Goal: Task Accomplishment & Management: Manage account settings

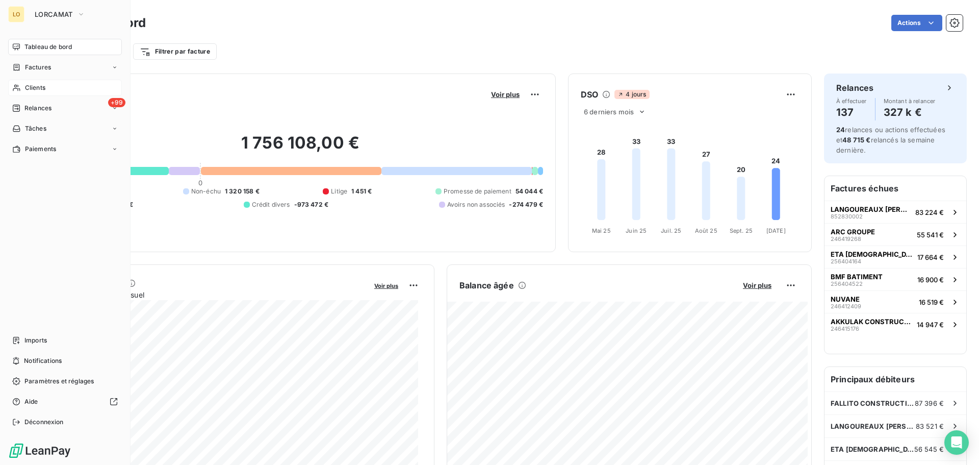
click at [17, 91] on icon at bounding box center [16, 88] width 9 height 8
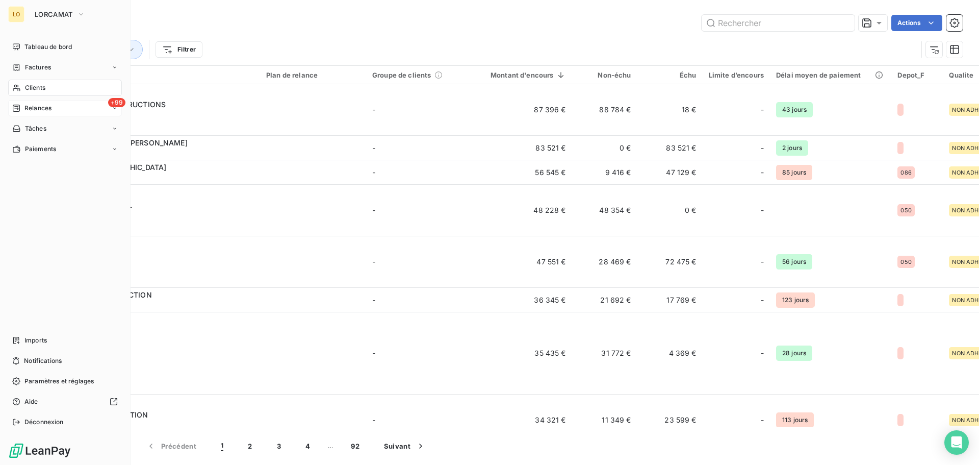
click at [22, 107] on div "Relances" at bounding box center [31, 108] width 39 height 9
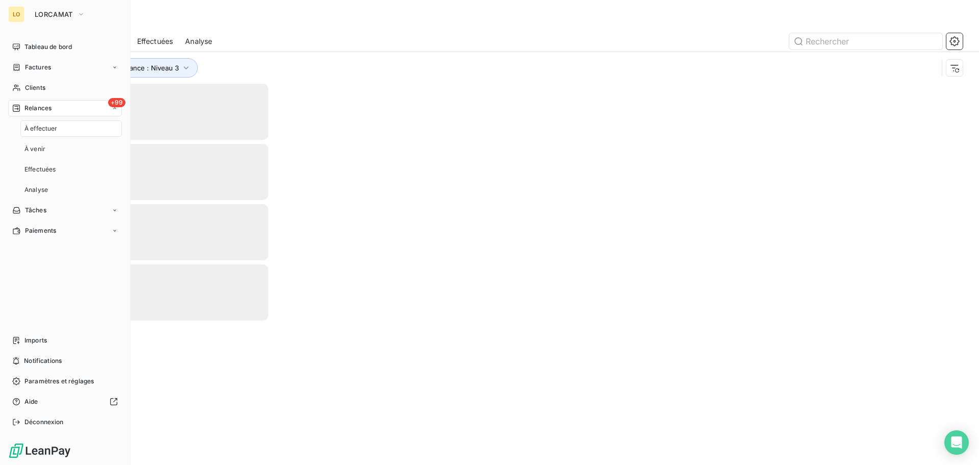
click at [66, 133] on div "À effectuer" at bounding box center [70, 128] width 101 height 16
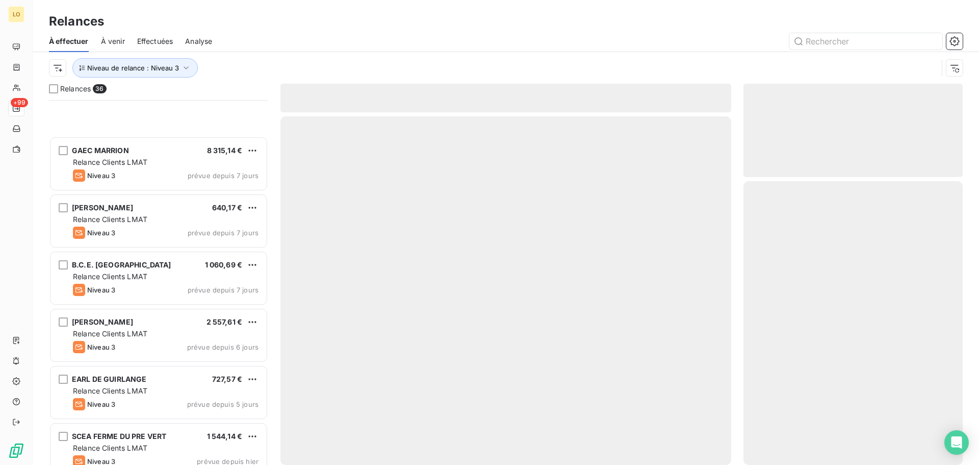
scroll to position [1692, 0]
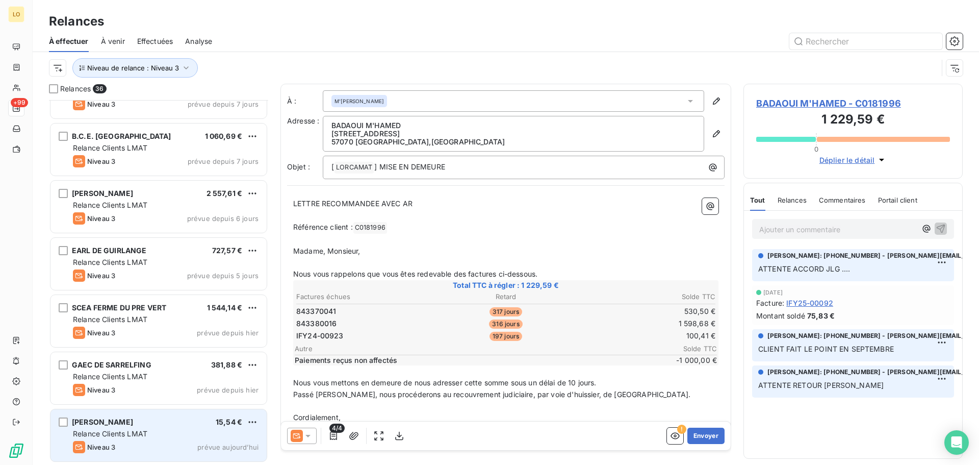
click at [144, 420] on div "[PERSON_NAME] 15,54 €" at bounding box center [166, 421] width 186 height 9
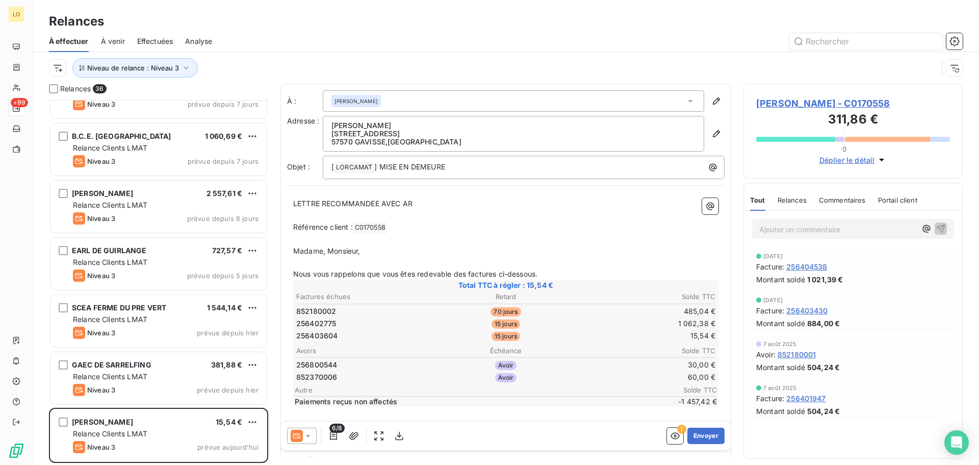
click at [860, 108] on span "[PERSON_NAME] - C0170558" at bounding box center [853, 103] width 194 height 14
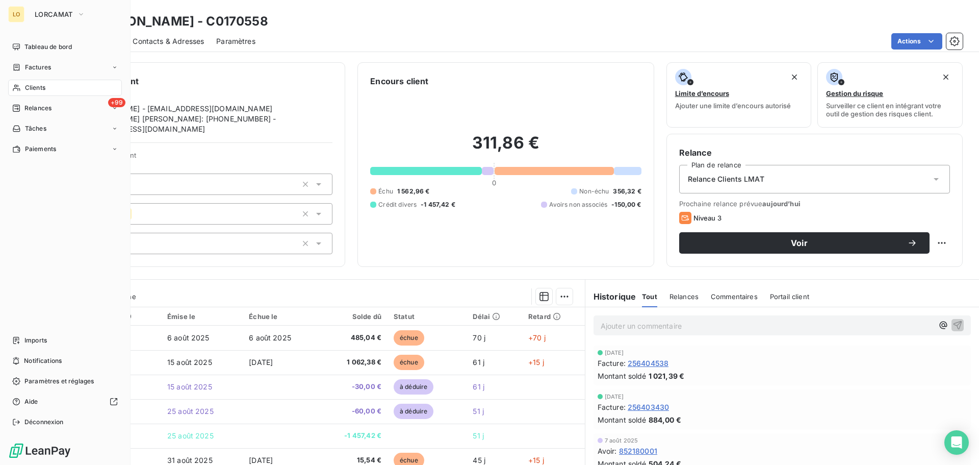
click at [27, 87] on span "Clients" at bounding box center [35, 87] width 20 height 9
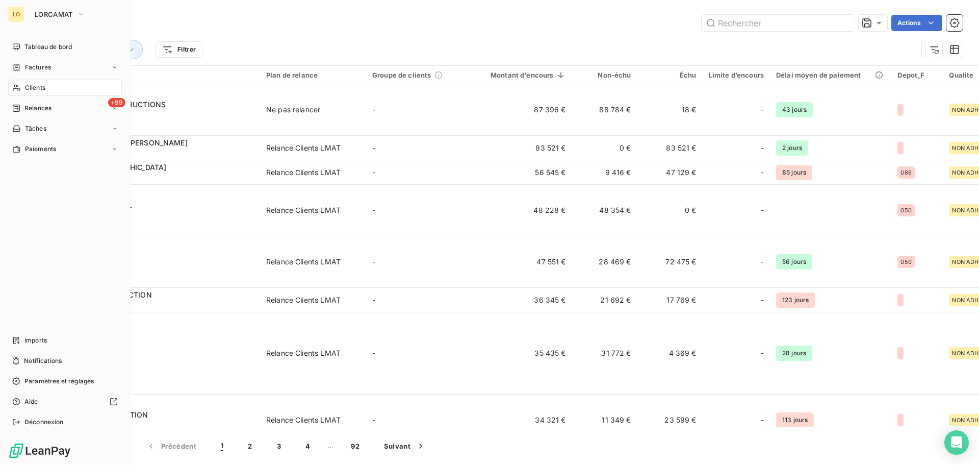
click at [88, 87] on div "Clients" at bounding box center [65, 88] width 114 height 16
click at [55, 104] on div "+99 Relances" at bounding box center [65, 108] width 114 height 16
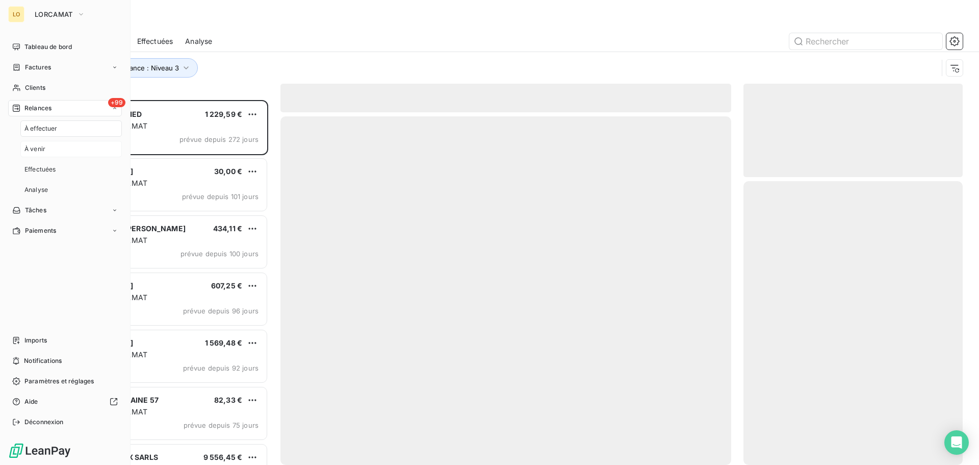
scroll to position [357, 212]
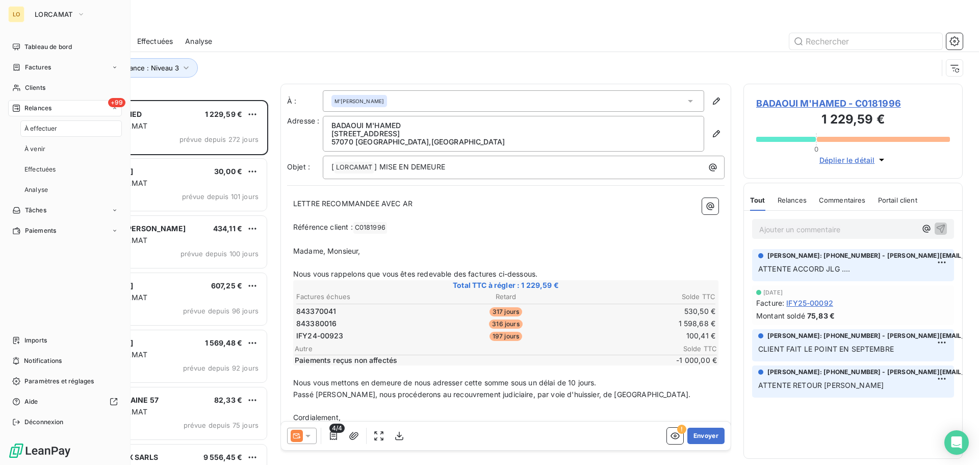
click at [69, 127] on div "À effectuer" at bounding box center [70, 128] width 101 height 16
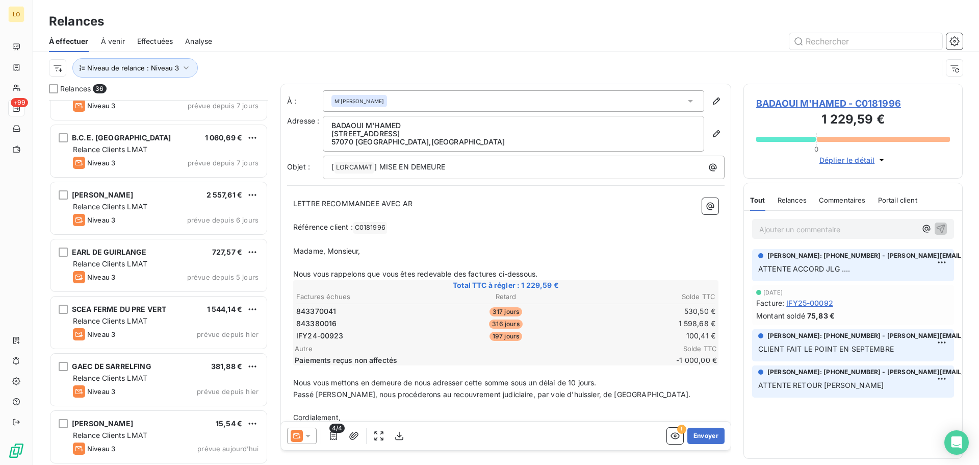
scroll to position [1692, 0]
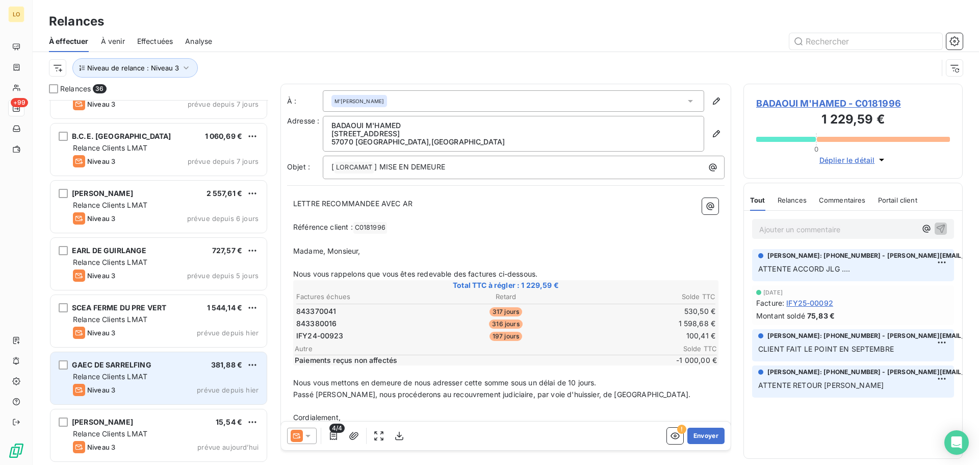
click at [160, 362] on div "GAEC DE SARRELFING 381,88 €" at bounding box center [166, 364] width 186 height 9
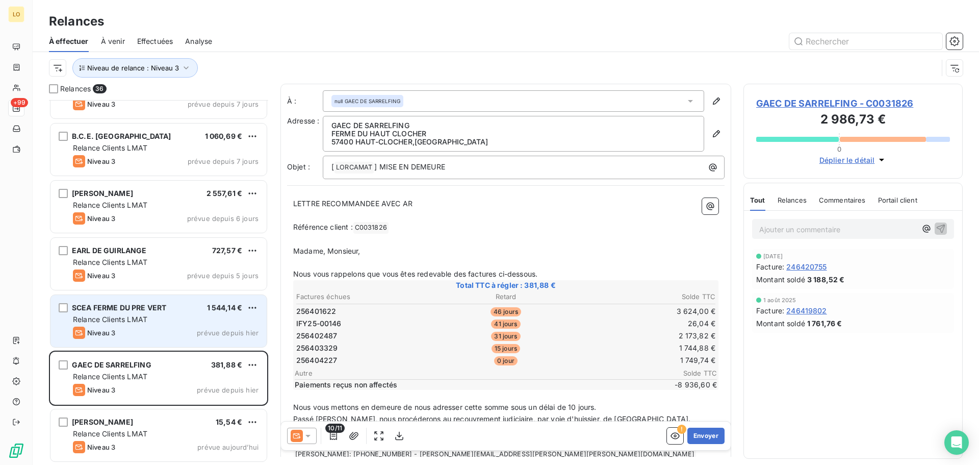
click at [131, 322] on span "Relance Clients LMAT" at bounding box center [110, 319] width 74 height 9
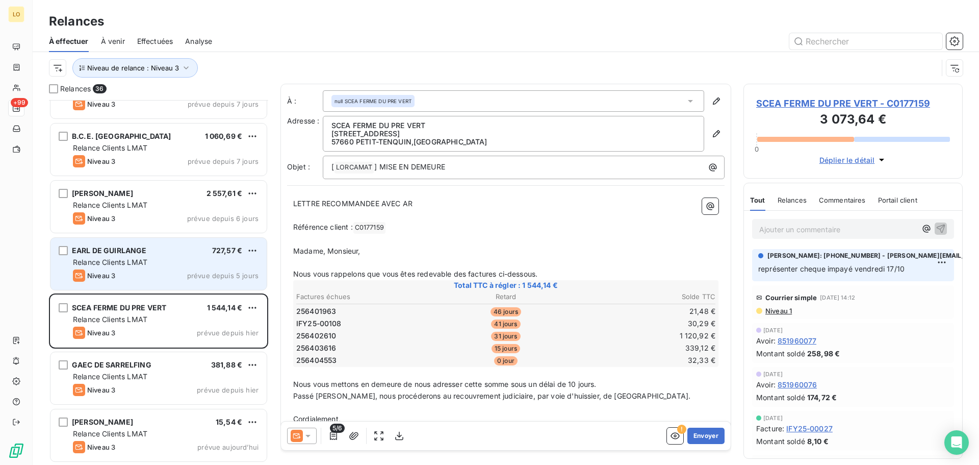
click at [131, 275] on div "Niveau 3 prévue depuis 5 jours" at bounding box center [166, 275] width 186 height 12
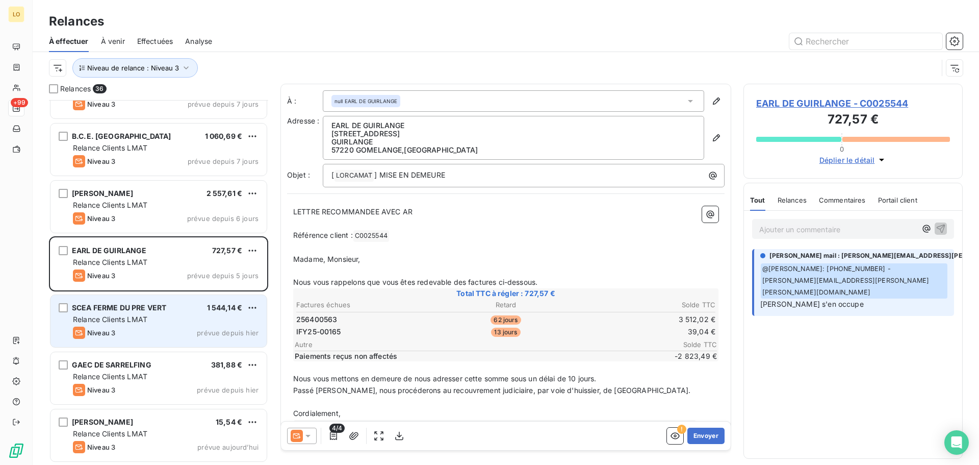
click at [135, 322] on span "Relance Clients LMAT" at bounding box center [110, 319] width 74 height 9
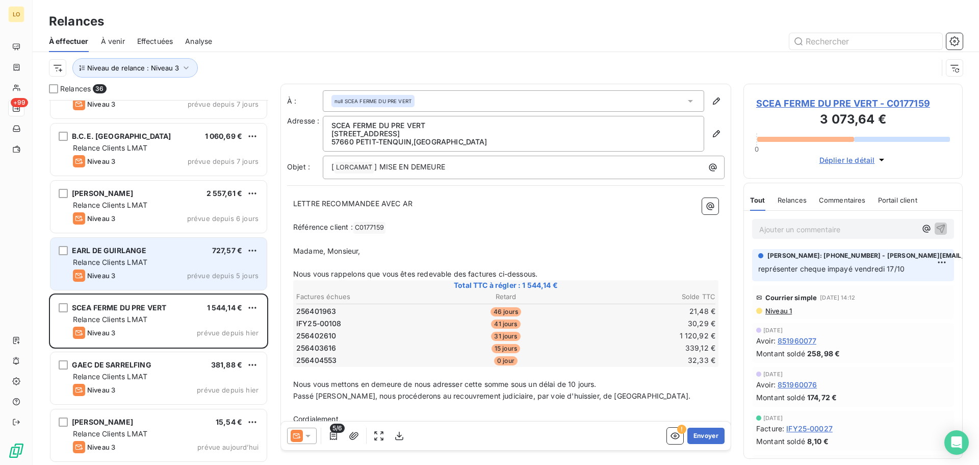
click at [138, 259] on span "Relance Clients LMAT" at bounding box center [110, 262] width 74 height 9
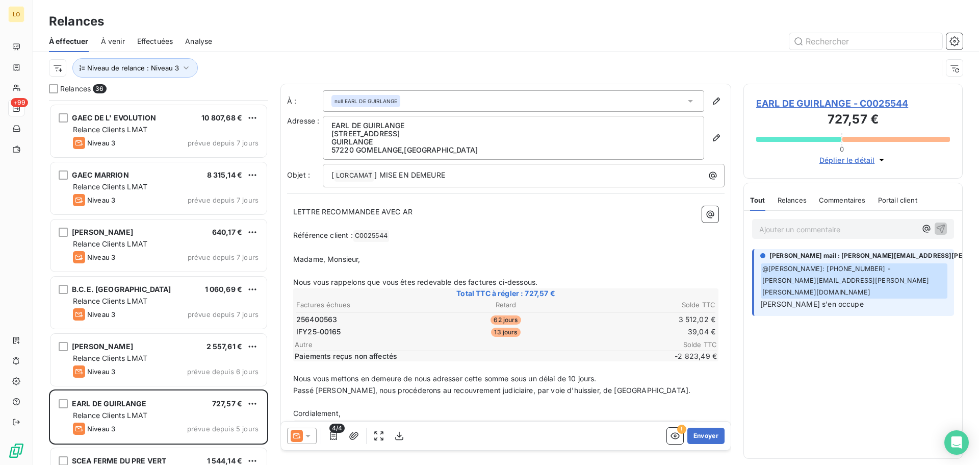
scroll to position [1488, 0]
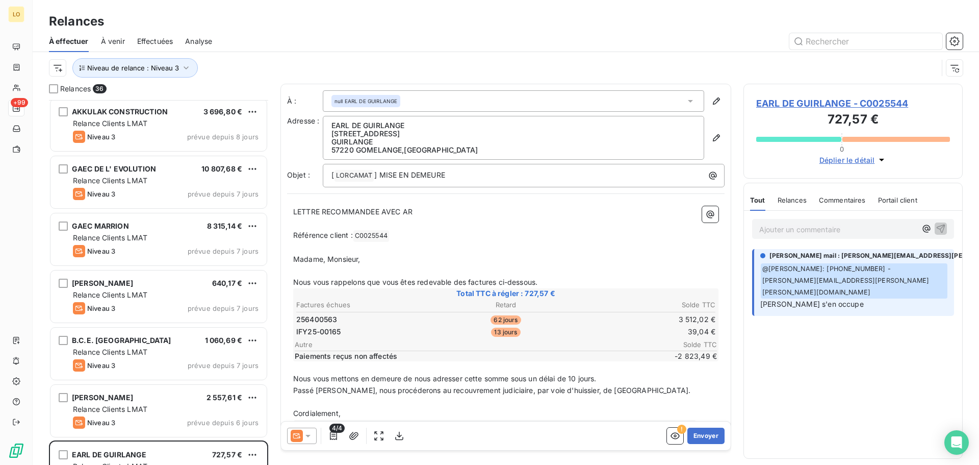
click at [157, 37] on span "Effectuées" at bounding box center [155, 41] width 36 height 10
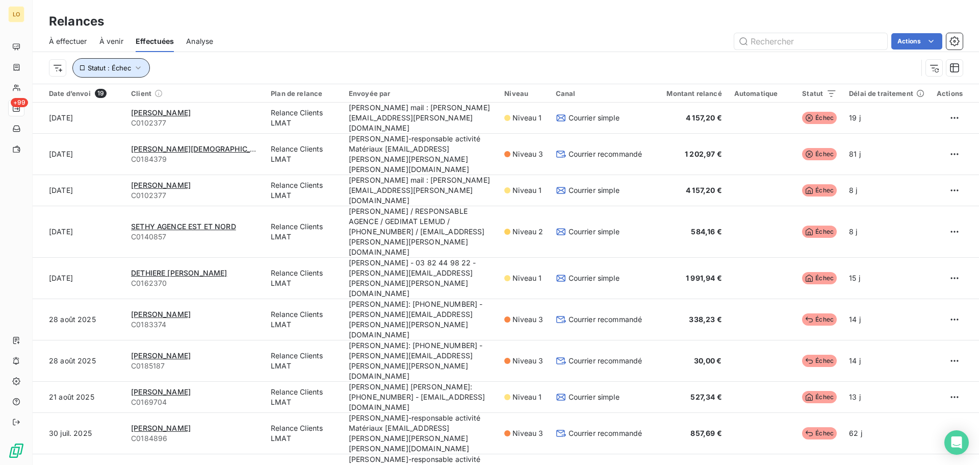
click at [144, 66] on button "Statut : Échec" at bounding box center [111, 67] width 78 height 19
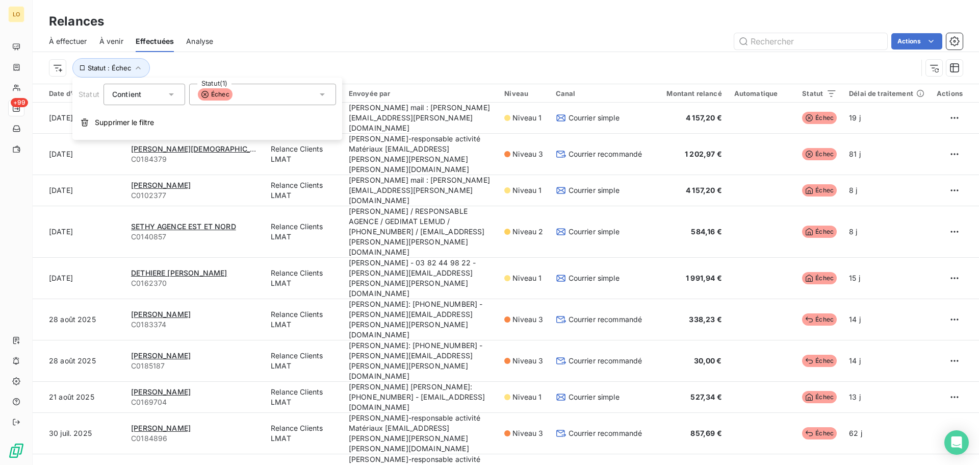
click at [284, 97] on div "Échec" at bounding box center [262, 94] width 147 height 21
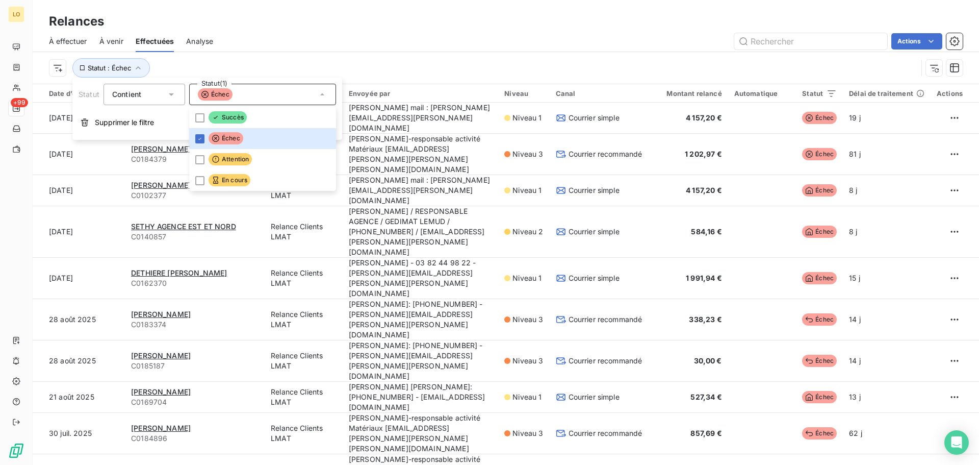
click at [325, 92] on icon at bounding box center [322, 94] width 10 height 10
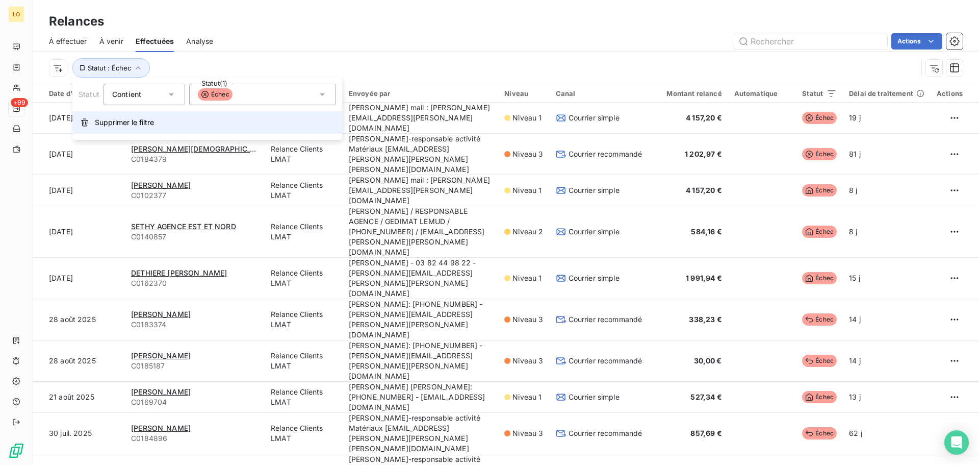
click at [141, 122] on span "Supprimer le filtre" at bounding box center [124, 122] width 59 height 10
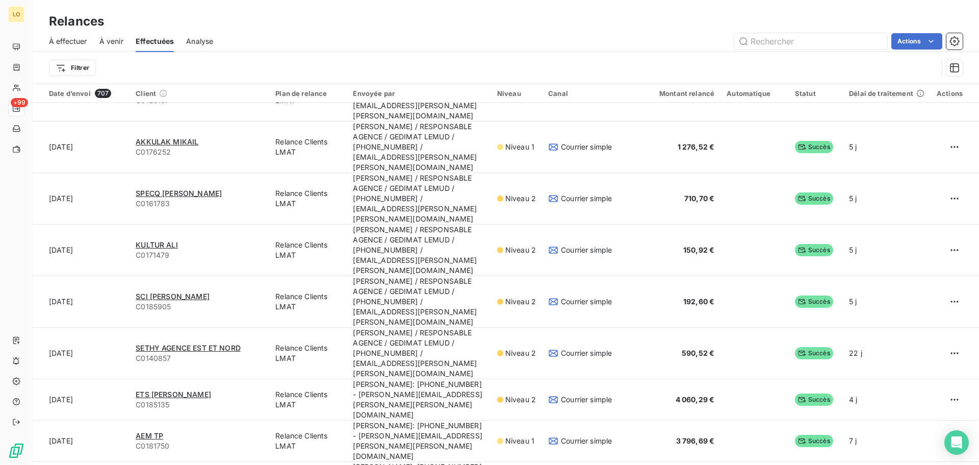
scroll to position [1224, 0]
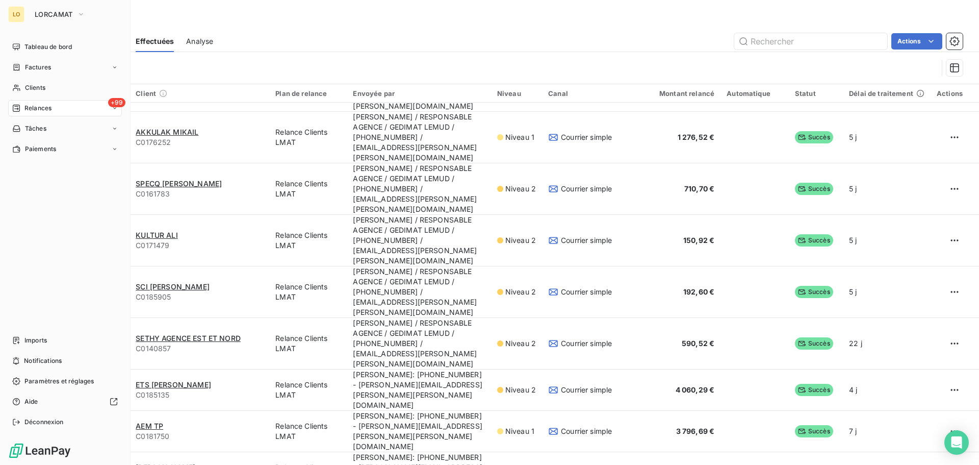
click at [99, 113] on div "+99 Relances" at bounding box center [65, 108] width 114 height 16
click at [97, 129] on div "À effectuer" at bounding box center [70, 128] width 101 height 16
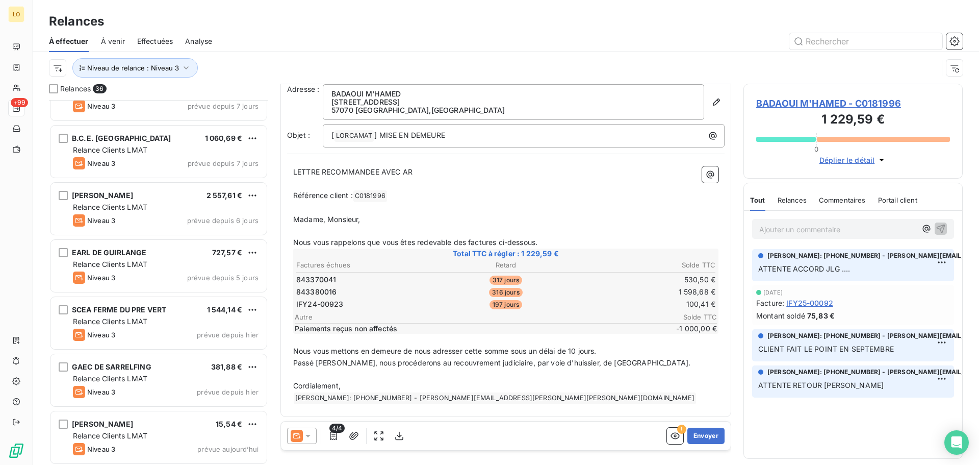
scroll to position [1692, 0]
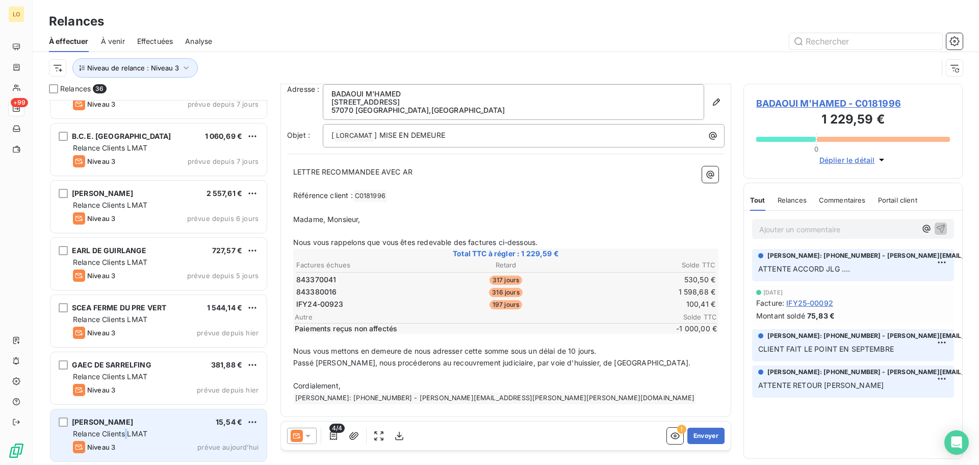
click at [128, 434] on span "Relance Clients LMAT" at bounding box center [110, 433] width 74 height 9
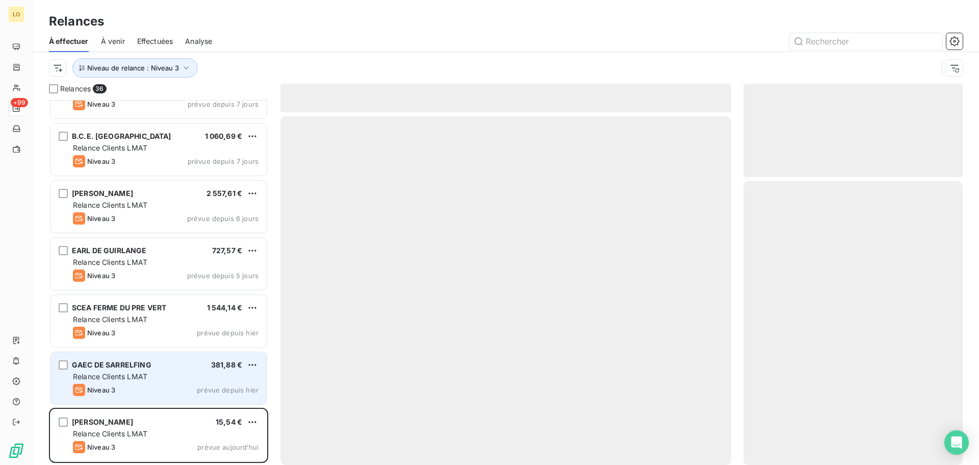
click at [147, 381] on div "Relance Clients LMAT" at bounding box center [166, 376] width 186 height 10
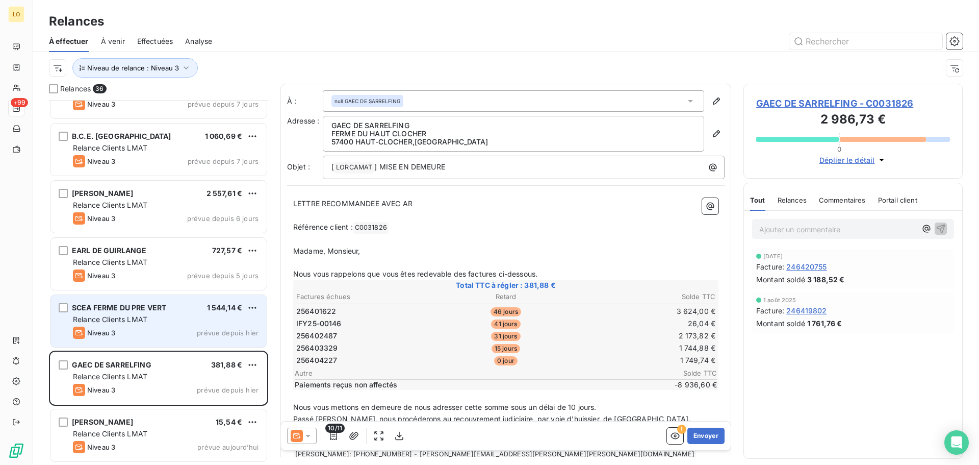
click at [158, 334] on div "Niveau 3 prévue depuis hier" at bounding box center [166, 332] width 186 height 12
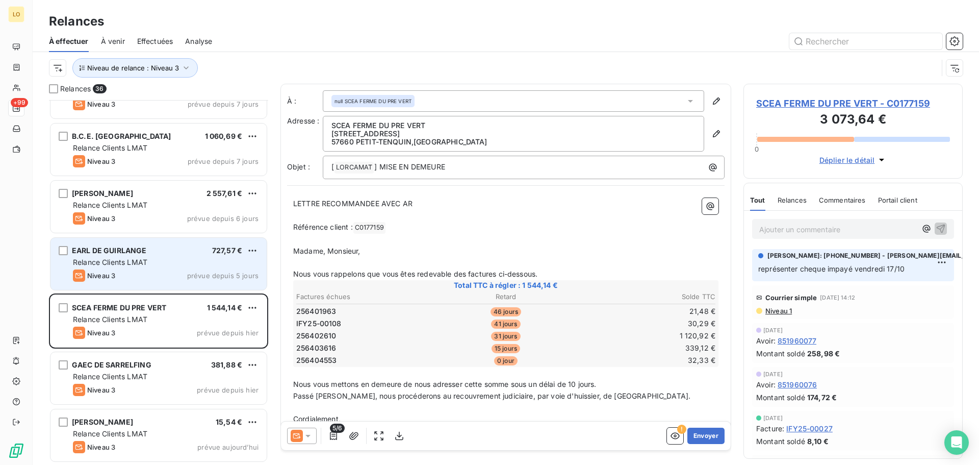
click at [172, 267] on div "[PERSON_NAME] DE GUIRLANGE 727,57 € Relance Clients LMAT Niveau 3 prévue depuis…" at bounding box center [158, 264] width 216 height 52
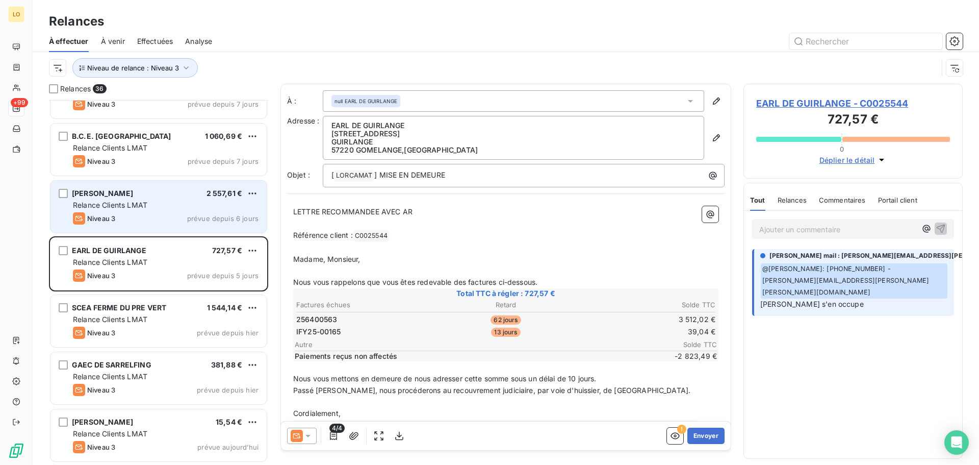
click at [155, 193] on div "[PERSON_NAME] 2 557,61 €" at bounding box center [166, 193] width 186 height 9
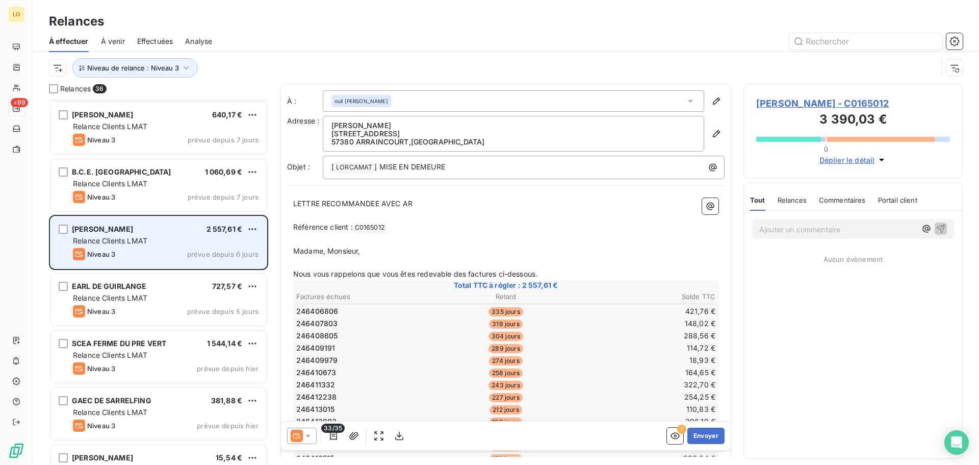
scroll to position [1641, 0]
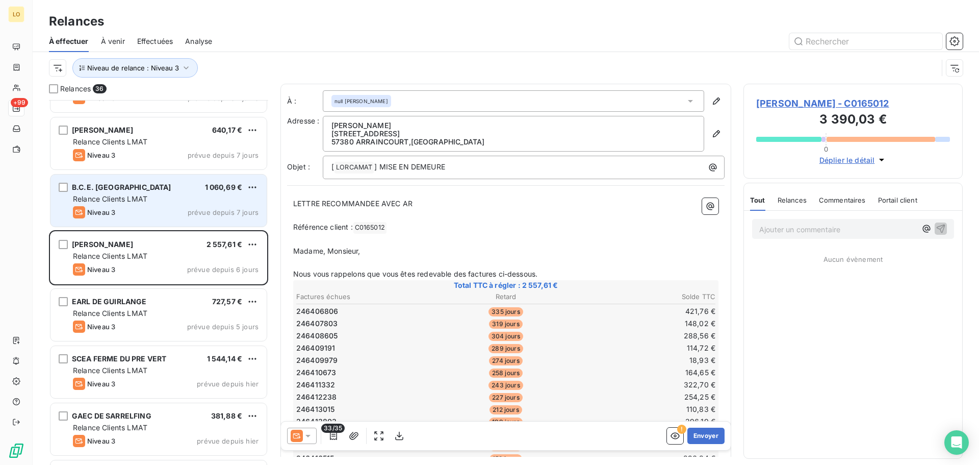
click at [148, 192] on div "B.C.E. CONFORT 1 060,69 € Relance Clients LMAT Niveau 3 prévue depuis 7 jours" at bounding box center [158, 200] width 216 height 52
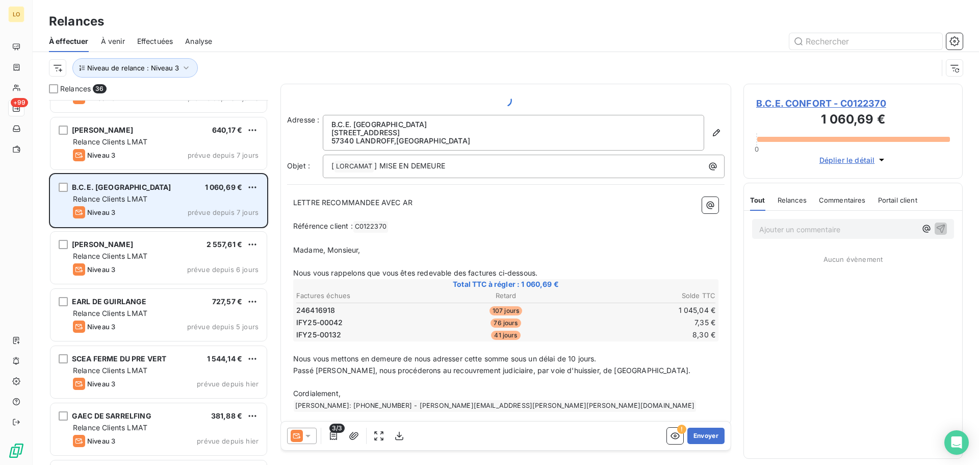
scroll to position [1590, 0]
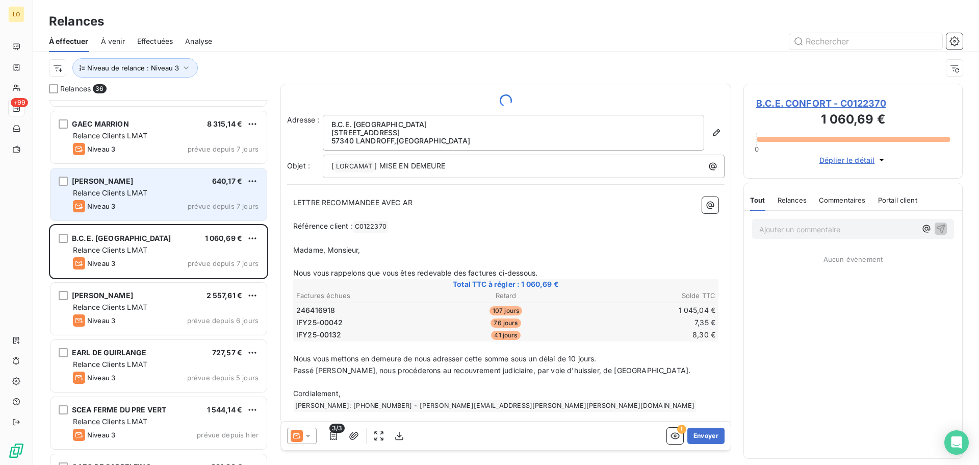
click at [148, 190] on div "Relance Clients LMAT" at bounding box center [166, 193] width 186 height 10
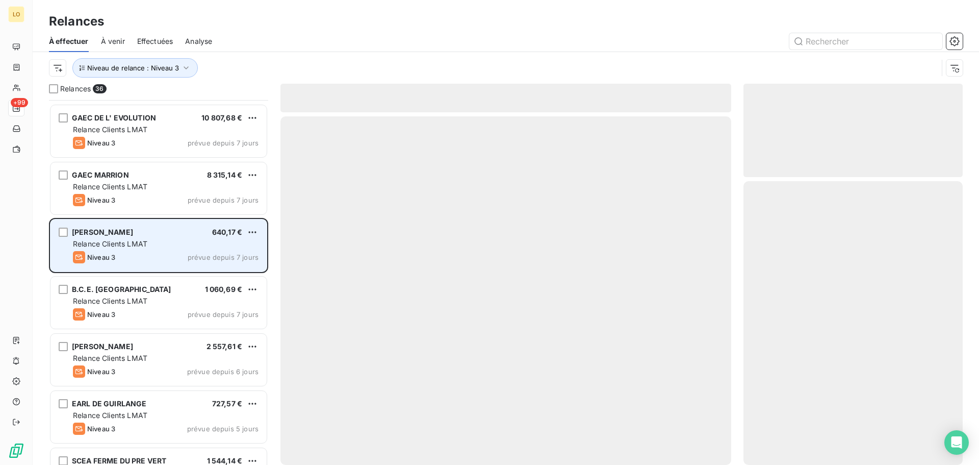
click at [148, 190] on div "Relance Clients LMAT" at bounding box center [166, 187] width 186 height 10
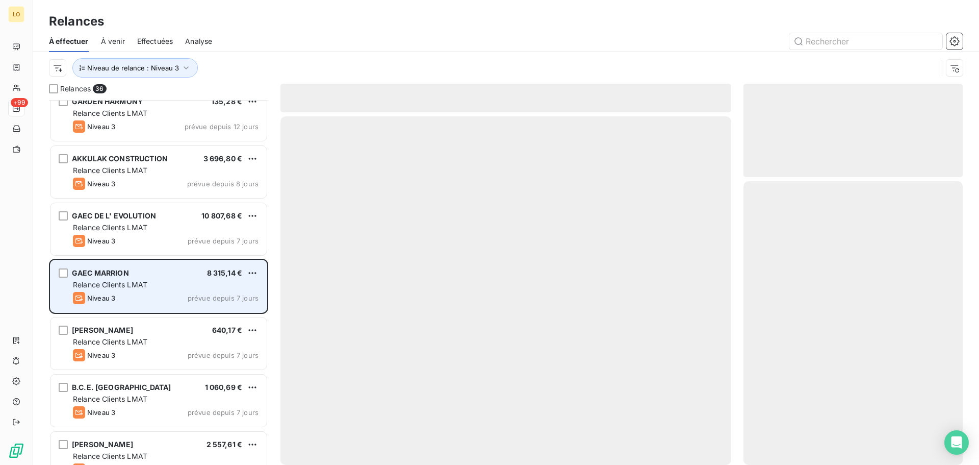
scroll to position [1437, 0]
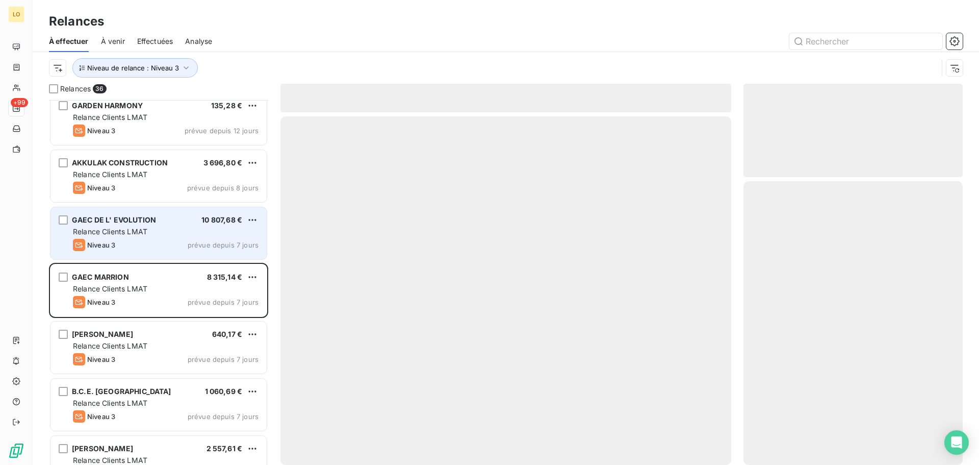
click at [146, 227] on span "Relance Clients LMAT" at bounding box center [110, 231] width 74 height 9
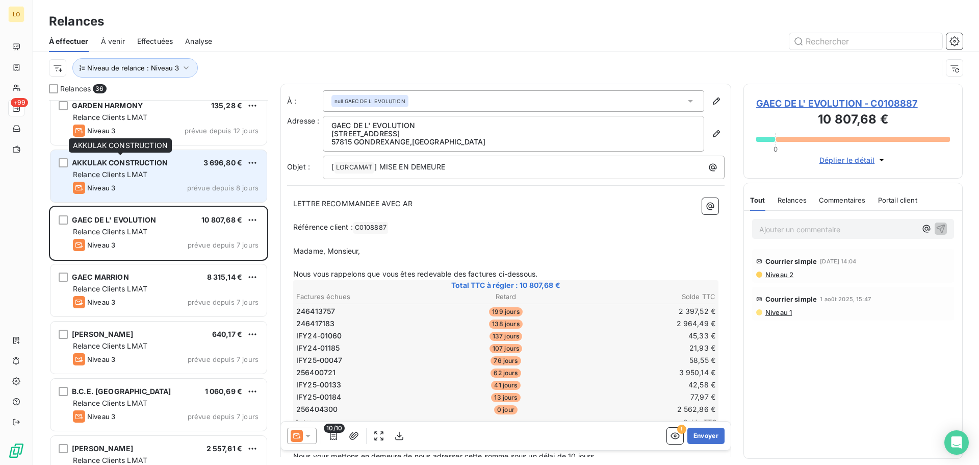
click at [132, 165] on span "AKKULAK CONSTRUCTION" at bounding box center [120, 162] width 96 height 9
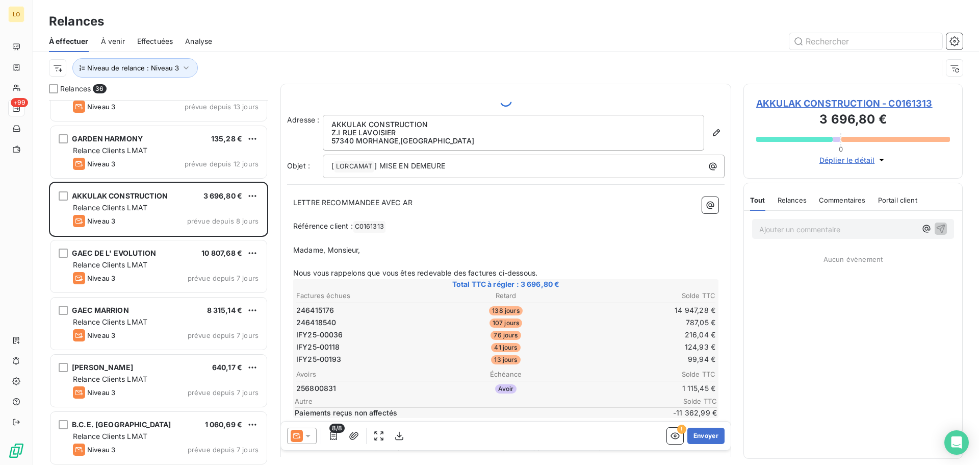
scroll to position [1386, 0]
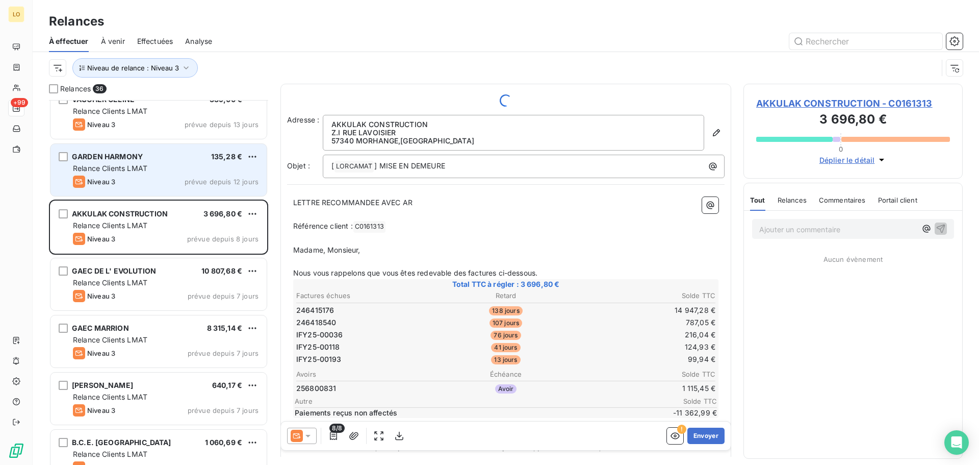
click at [192, 168] on div "Relance Clients LMAT" at bounding box center [166, 168] width 186 height 10
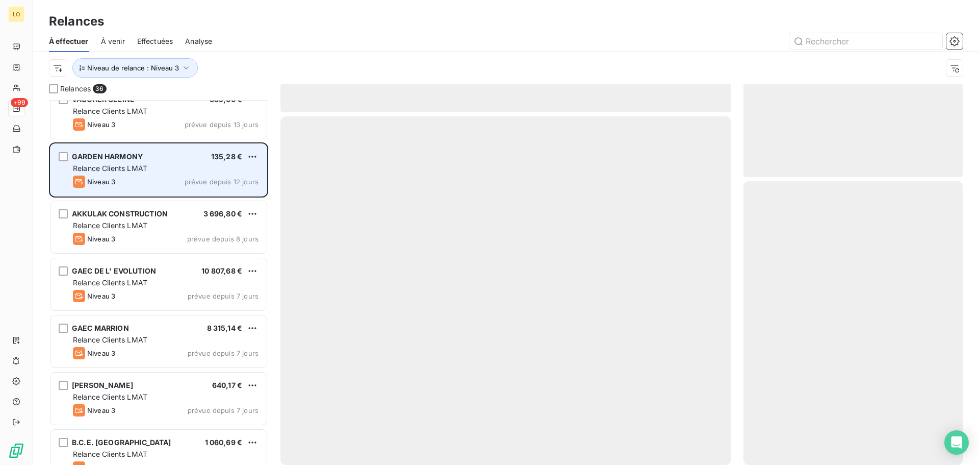
scroll to position [1335, 0]
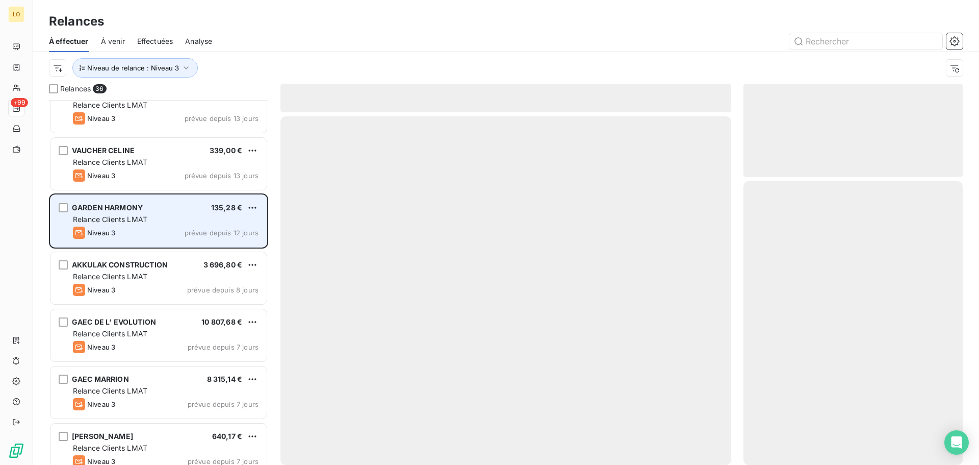
click at [192, 168] on div "VAUCHER CELINE 339,00 € Relance Clients LMAT Niveau 3 prévue depuis 13 jours" at bounding box center [158, 164] width 216 height 52
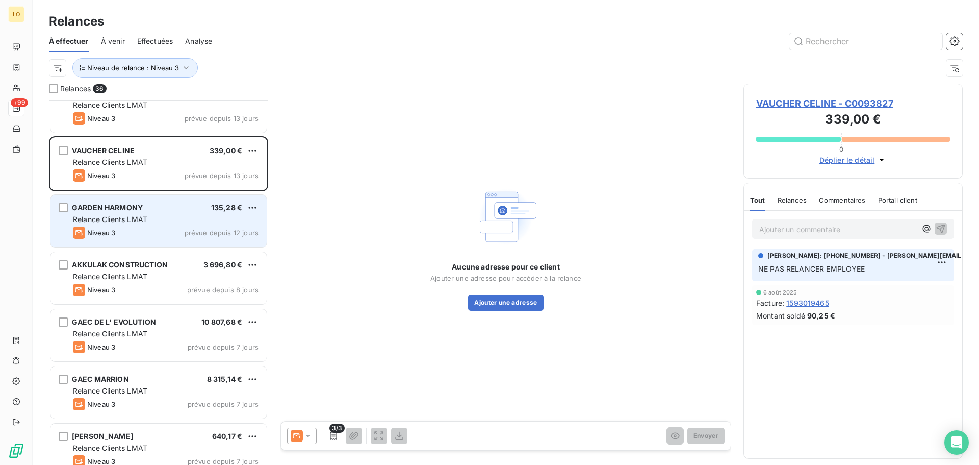
scroll to position [1284, 0]
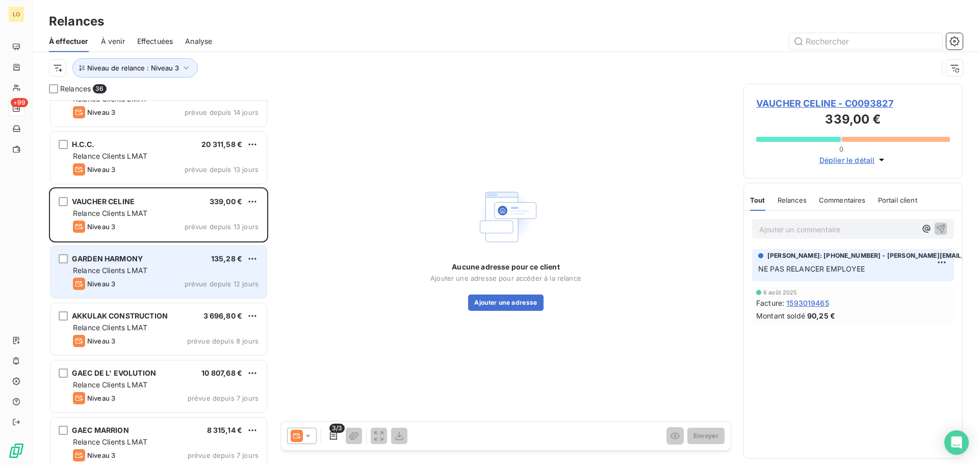
click at [192, 168] on span "prévue depuis 13 jours" at bounding box center [222, 169] width 74 height 8
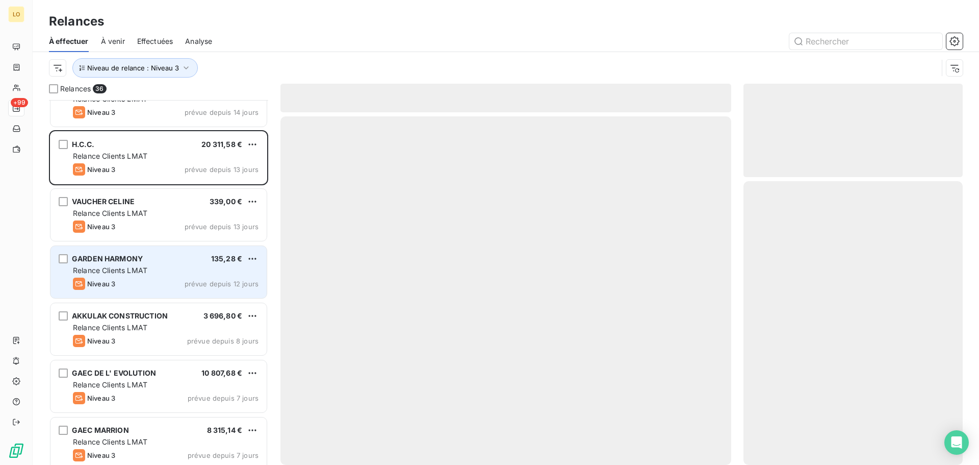
scroll to position [1233, 0]
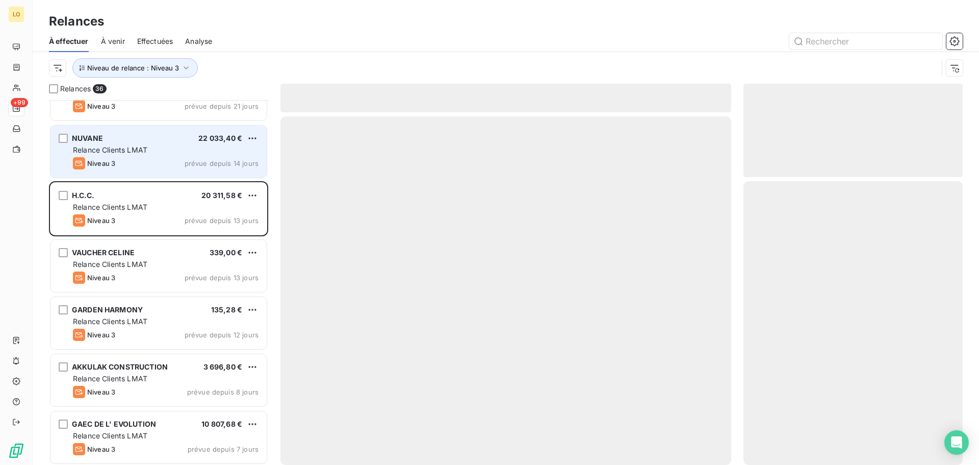
click at [179, 157] on div "Niveau 3 prévue depuis 14 jours" at bounding box center [166, 163] width 186 height 12
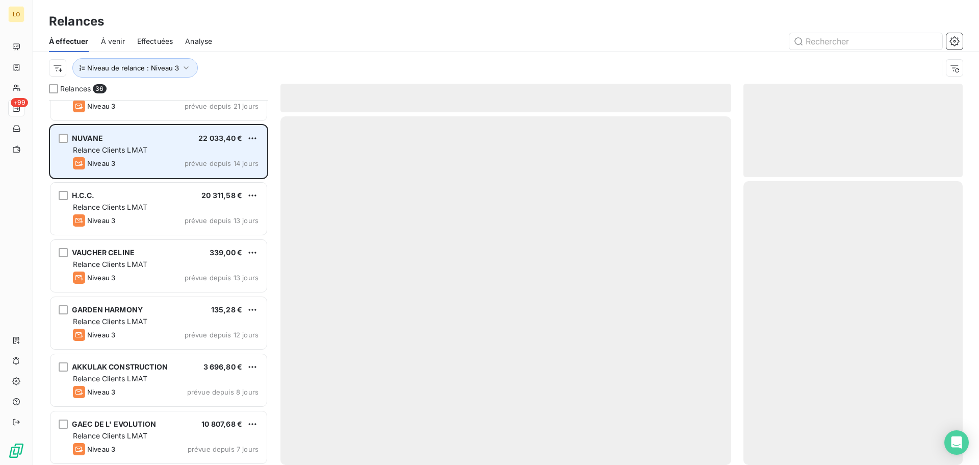
scroll to position [1182, 0]
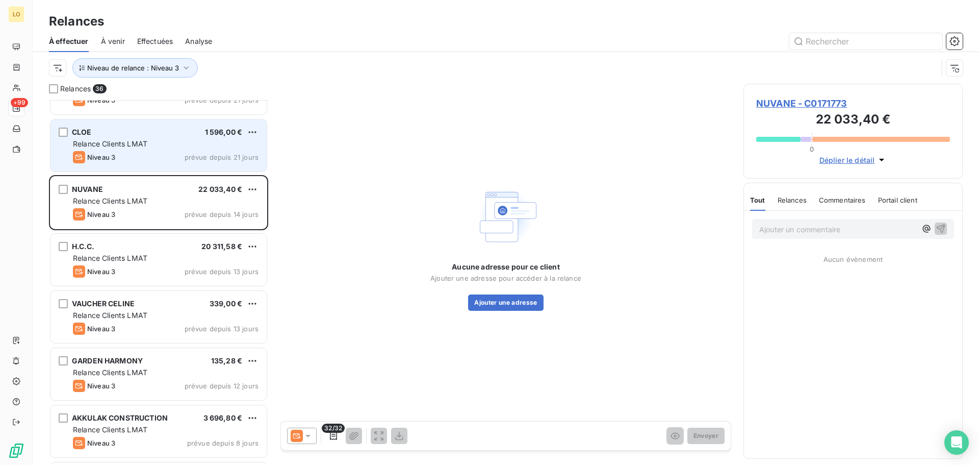
click at [178, 154] on div "Niveau 3 prévue depuis 21 jours" at bounding box center [166, 157] width 186 height 12
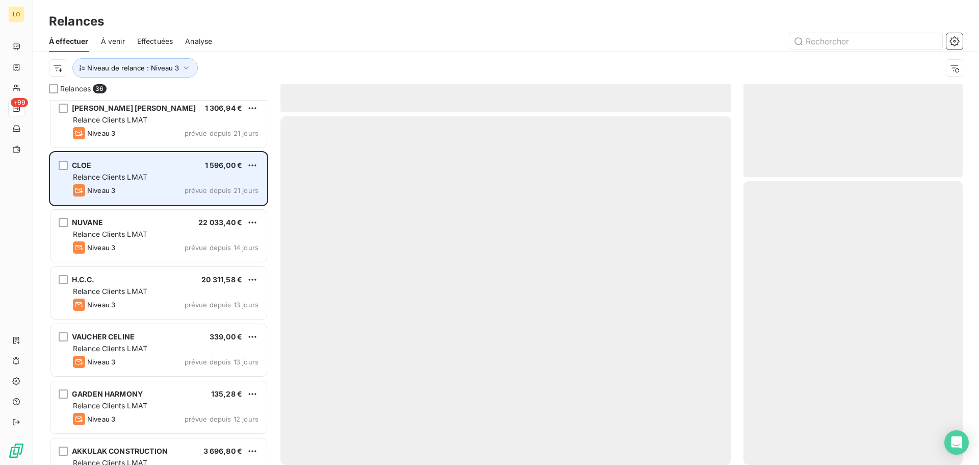
scroll to position [1131, 0]
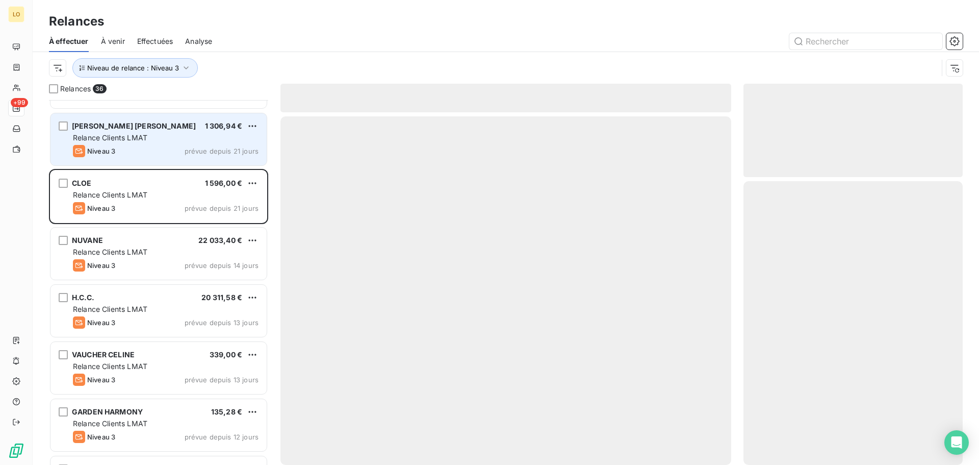
click at [176, 141] on div "Relance Clients LMAT" at bounding box center [166, 138] width 186 height 10
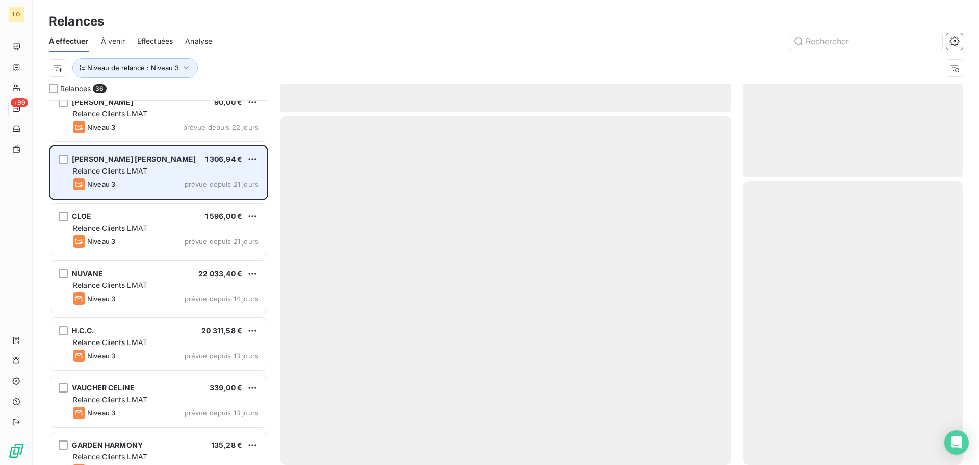
scroll to position [1080, 0]
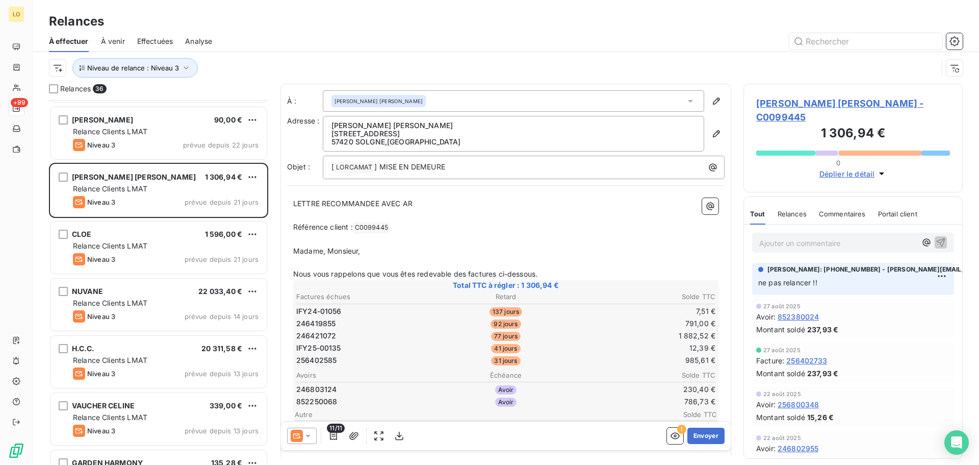
click at [312, 36] on div at bounding box center [593, 41] width 738 height 16
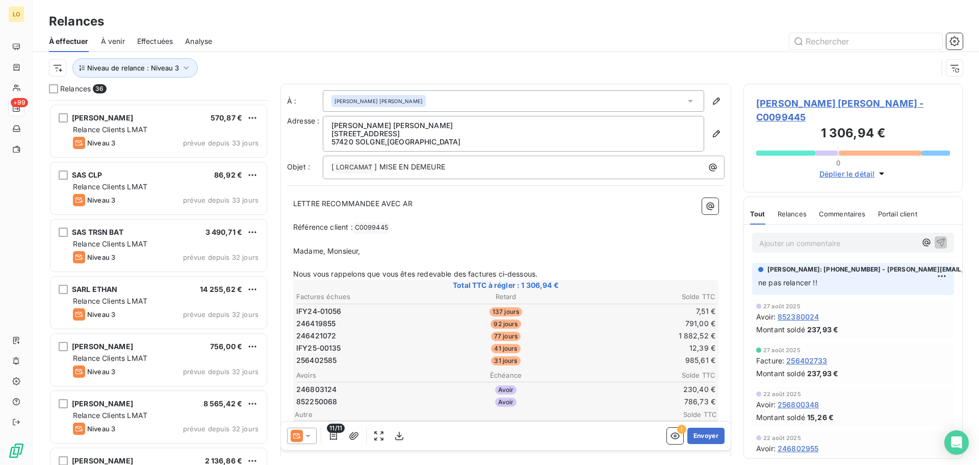
scroll to position [621, 0]
